Goal: Navigation & Orientation: Find specific page/section

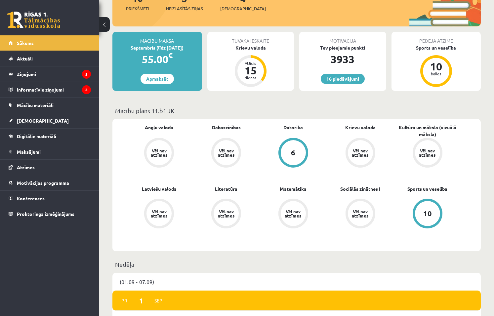
scroll to position [231, 0]
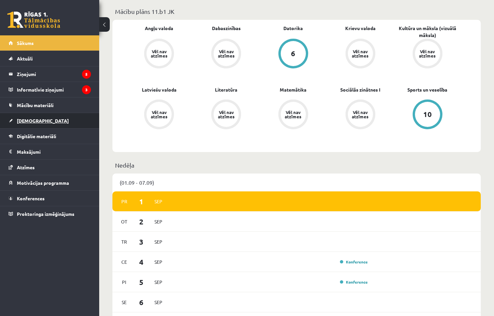
click at [44, 118] on link "[DEMOGRAPHIC_DATA]" at bounding box center [50, 120] width 82 height 15
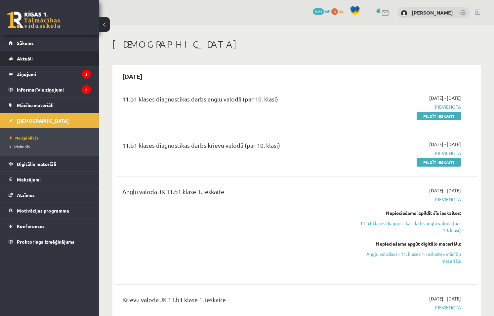
click at [48, 60] on link "Aktuāli" at bounding box center [50, 58] width 82 height 15
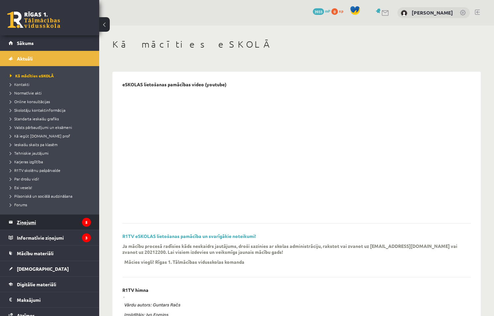
click at [39, 226] on legend "Ziņojumi 5" at bounding box center [54, 221] width 74 height 15
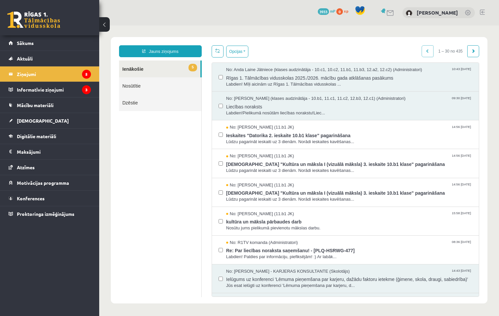
drag, startPoint x: 166, startPoint y: 101, endPoint x: 138, endPoint y: 103, distance: 28.2
click at [152, 165] on ul "5 Ienākošie Nosūtītie Dzēstie" at bounding box center [160, 178] width 83 height 237
click at [370, 255] on span "Labdien! Paldies par informāciju, piefiksējām! :) Ar labāk..." at bounding box center [349, 257] width 246 height 6
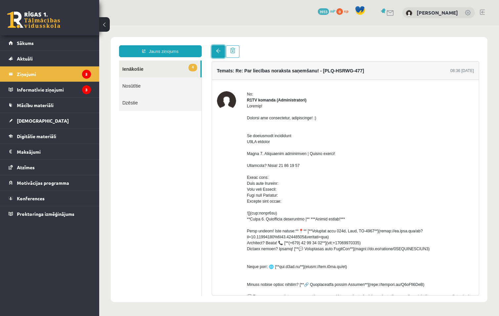
click at [213, 51] on link at bounding box center [217, 51] width 13 height 13
click at [217, 56] on link at bounding box center [217, 51] width 13 height 13
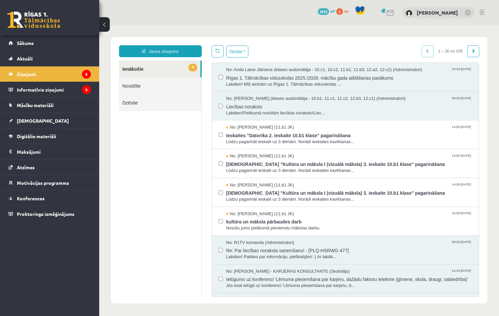
click at [153, 157] on ul "4 Ienākošie Nosūtītie Dzēstie" at bounding box center [160, 178] width 83 height 237
click at [53, 116] on link "[DEMOGRAPHIC_DATA]" at bounding box center [50, 120] width 82 height 15
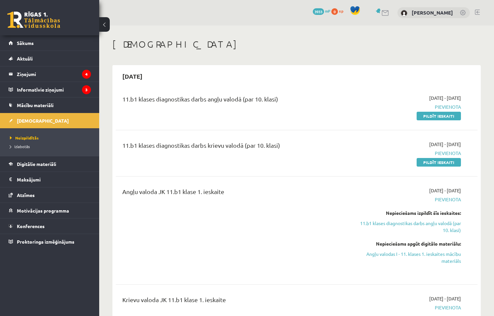
click at [155, 49] on h1 "[DEMOGRAPHIC_DATA]" at bounding box center [296, 44] width 368 height 11
click at [37, 42] on link "Sākums" at bounding box center [50, 42] width 82 height 15
